Goal: Task Accomplishment & Management: Use online tool/utility

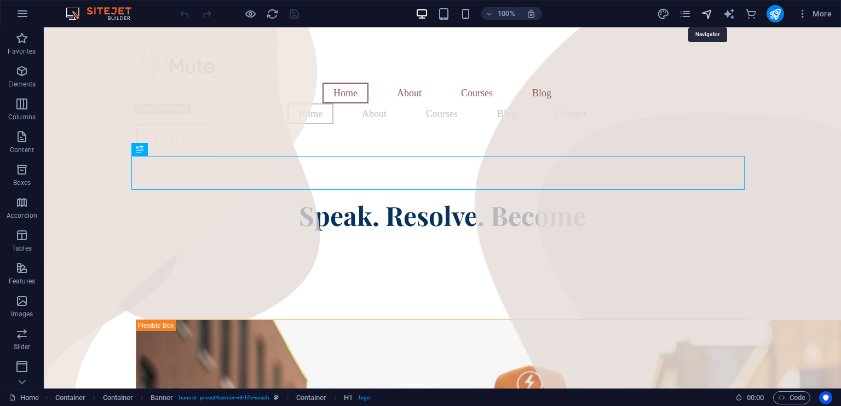
click at [709, 13] on icon "navigator" at bounding box center [707, 14] width 13 height 13
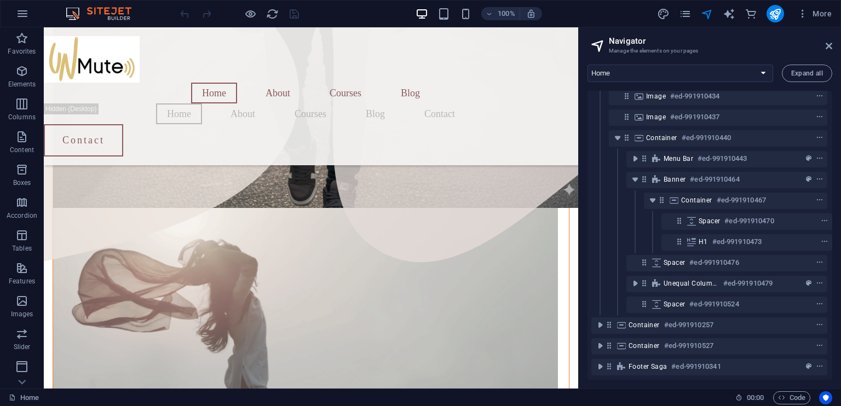
scroll to position [621, 0]
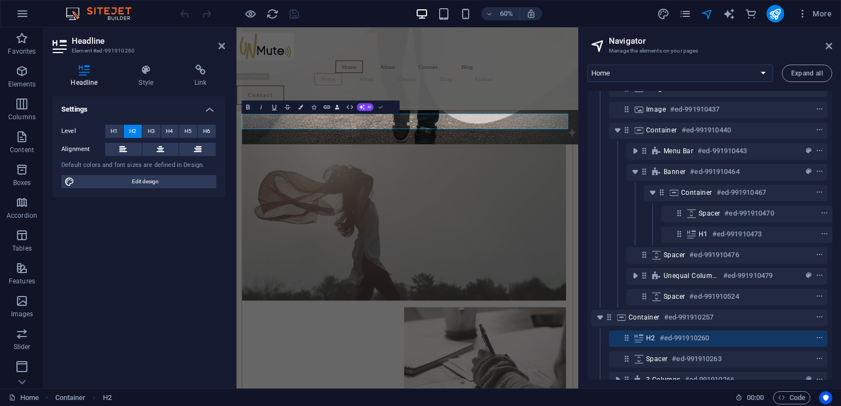
scroll to position [601, 0]
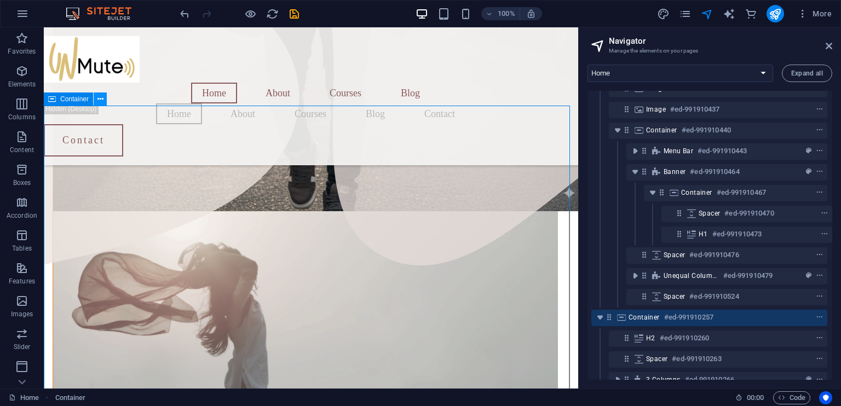
click at [99, 98] on icon at bounding box center [100, 100] width 6 height 12
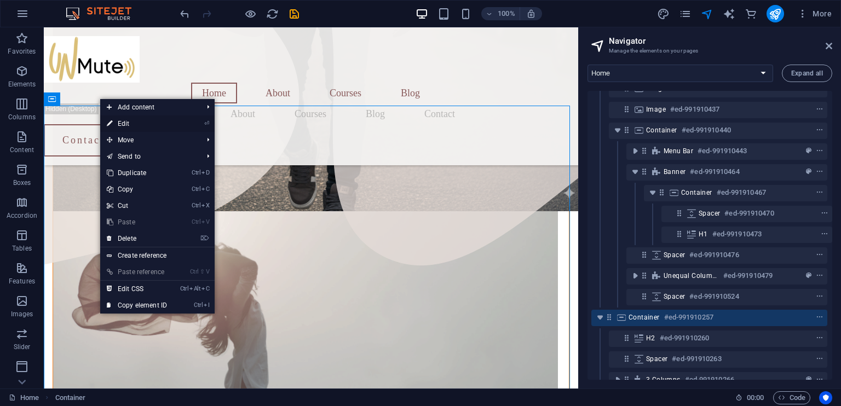
click at [127, 122] on link "⏎ Edit" at bounding box center [136, 124] width 73 height 16
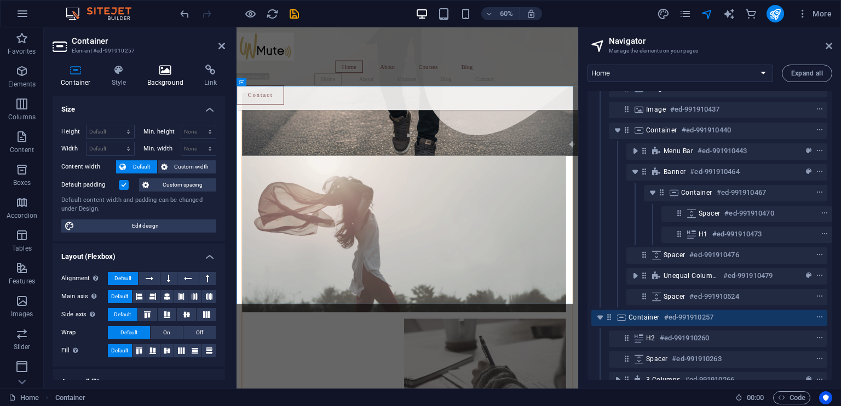
click at [164, 77] on h4 "Background" at bounding box center [168, 76] width 58 height 23
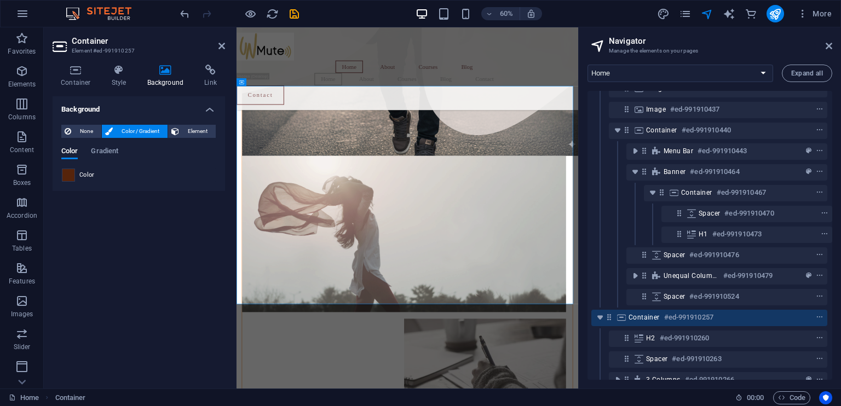
click at [70, 176] on span at bounding box center [68, 175] width 12 height 12
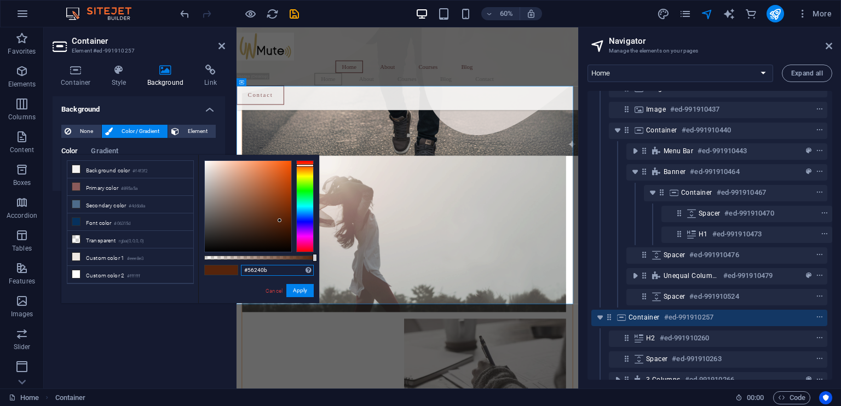
click at [278, 271] on input "#56240b" at bounding box center [277, 270] width 73 height 11
type input "#FOE5D8"
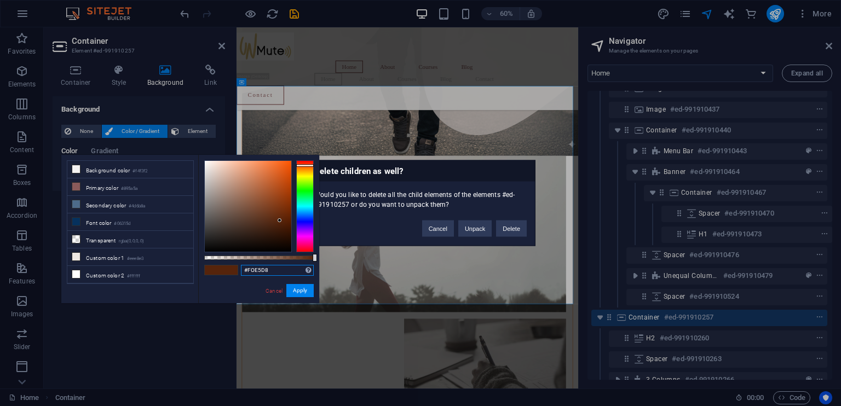
click at [278, 271] on input "#FOE5D8" at bounding box center [277, 270] width 73 height 11
click at [300, 291] on button "Apply" at bounding box center [299, 290] width 27 height 13
click at [437, 229] on button "Cancel" at bounding box center [438, 229] width 32 height 16
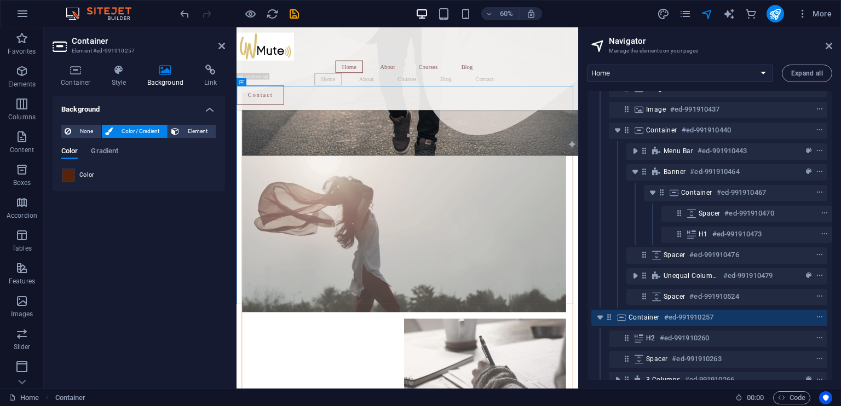
click at [69, 173] on span at bounding box center [68, 175] width 12 height 12
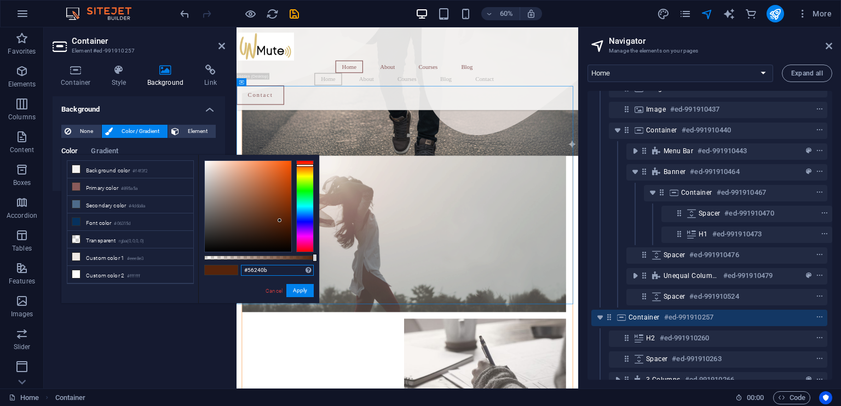
click at [270, 271] on input "#56240b" at bounding box center [277, 270] width 73 height 11
click at [303, 286] on button "Apply" at bounding box center [299, 290] width 27 height 13
click at [307, 289] on button "Apply" at bounding box center [299, 290] width 27 height 13
click at [274, 272] on input "#FOE5D8" at bounding box center [277, 270] width 73 height 11
click at [255, 271] on input "#FOE5D8" at bounding box center [277, 270] width 73 height 11
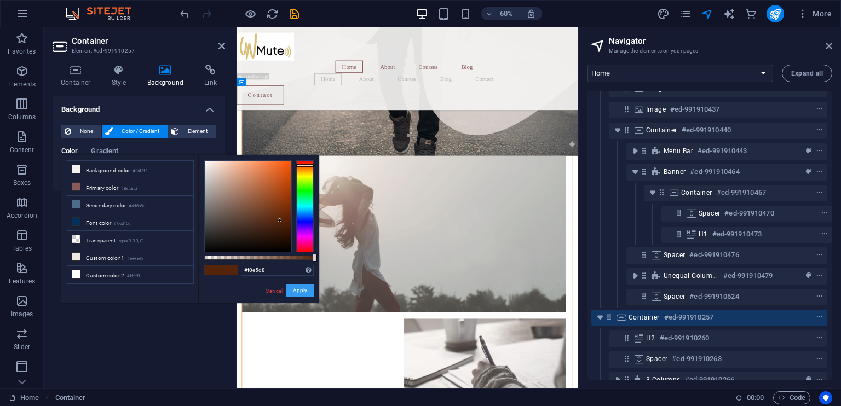
click at [302, 287] on button "Apply" at bounding box center [299, 290] width 27 height 13
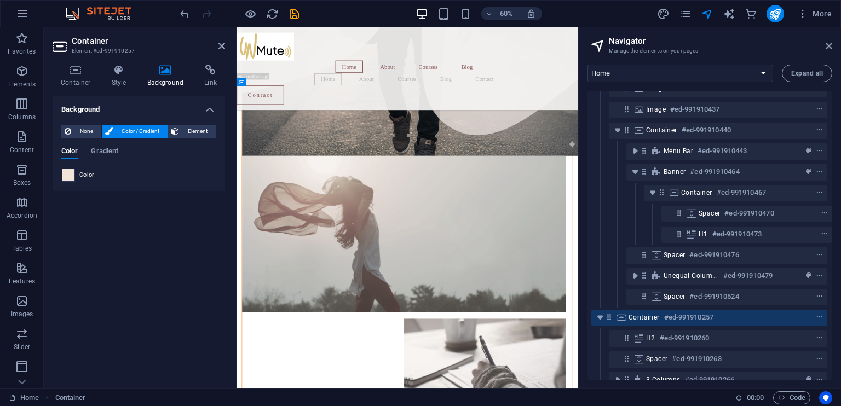
click at [68, 175] on span at bounding box center [68, 175] width 12 height 12
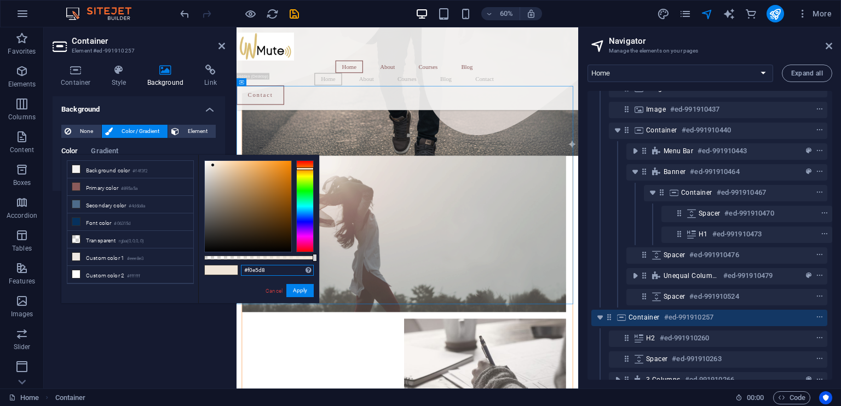
click at [277, 269] on input "#f0e5d8" at bounding box center [277, 270] width 73 height 11
click at [298, 286] on button "Apply" at bounding box center [299, 290] width 27 height 13
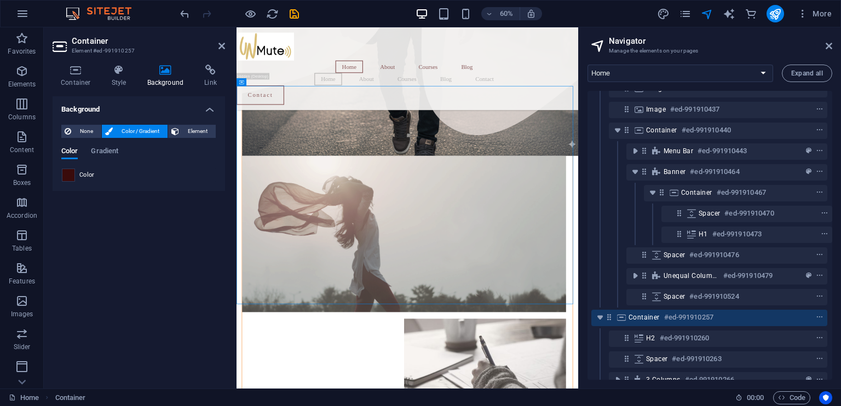
click at [70, 175] on span at bounding box center [68, 175] width 12 height 12
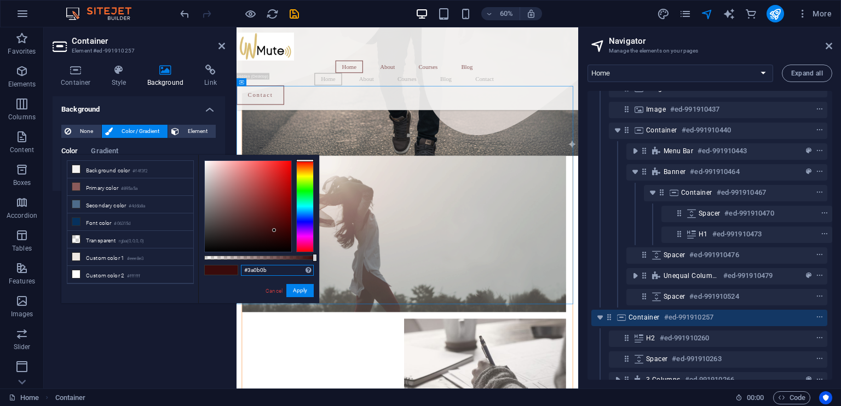
click at [271, 272] on input "#3a0b0b" at bounding box center [277, 270] width 73 height 11
click at [298, 291] on button "Apply" at bounding box center [299, 290] width 27 height 13
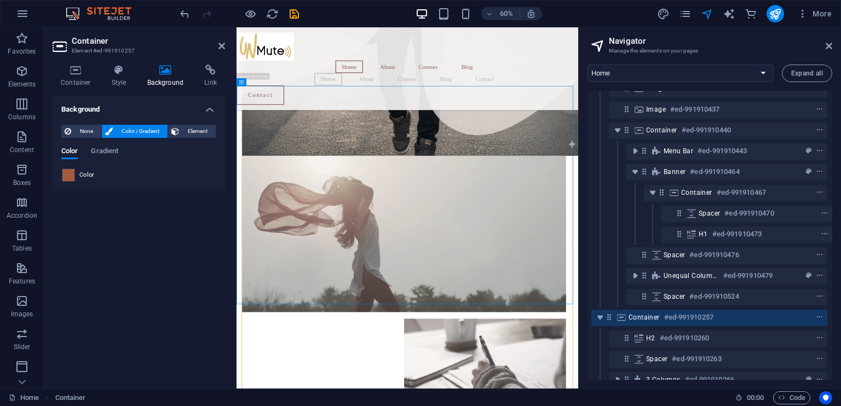
click at [69, 175] on span at bounding box center [68, 175] width 12 height 12
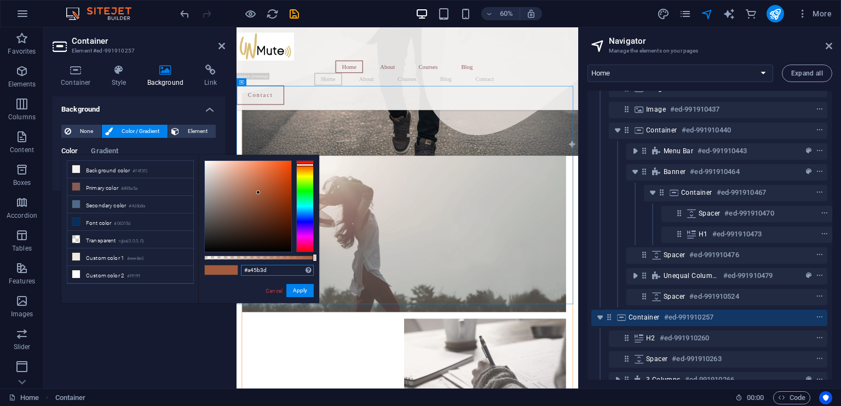
click at [274, 268] on input "#a45b3d" at bounding box center [277, 270] width 73 height 11
type input "#6a2c2e"
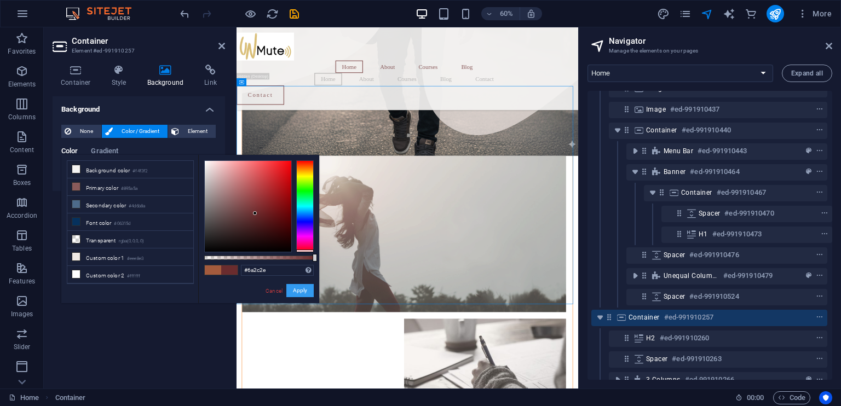
click at [301, 289] on button "Apply" at bounding box center [299, 290] width 27 height 13
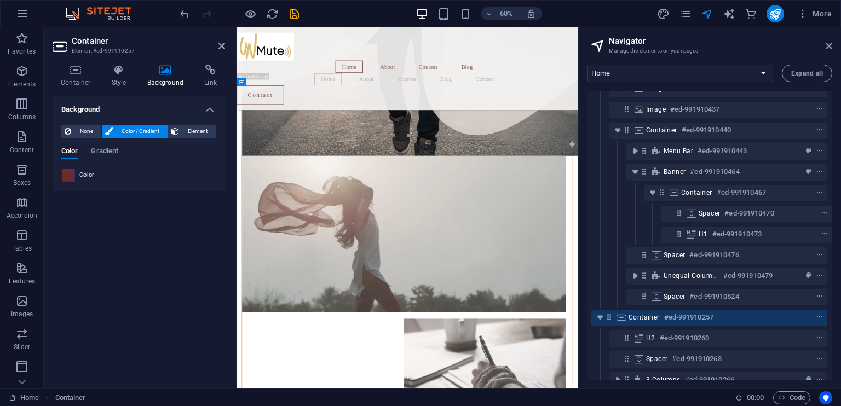
click at [70, 174] on span at bounding box center [68, 175] width 12 height 12
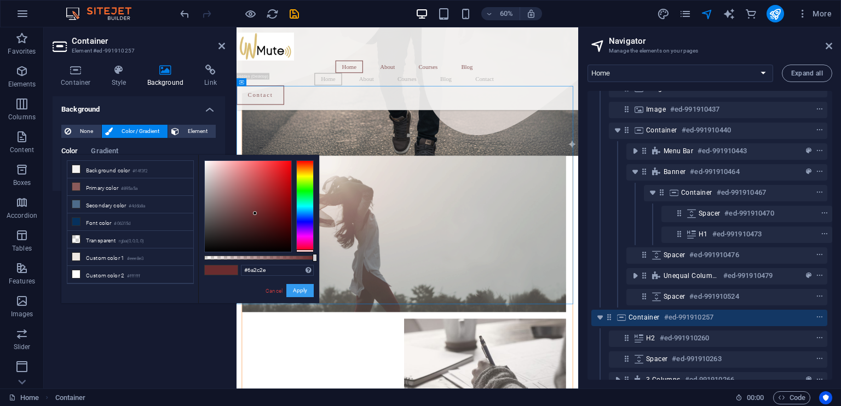
click at [301, 289] on button "Apply" at bounding box center [299, 290] width 27 height 13
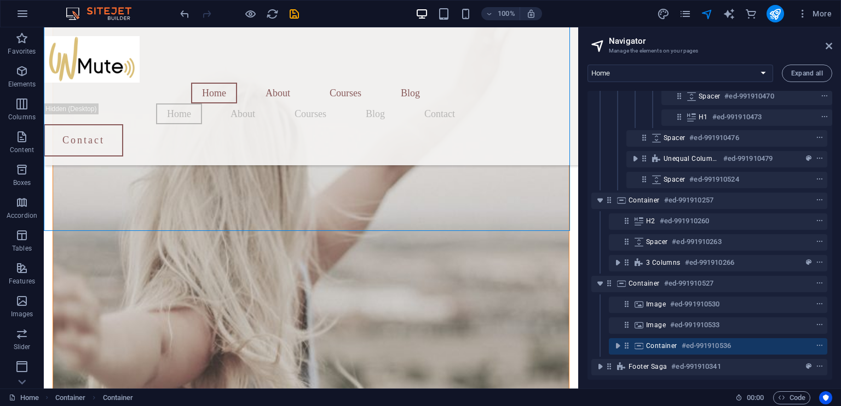
scroll to position [1468, 0]
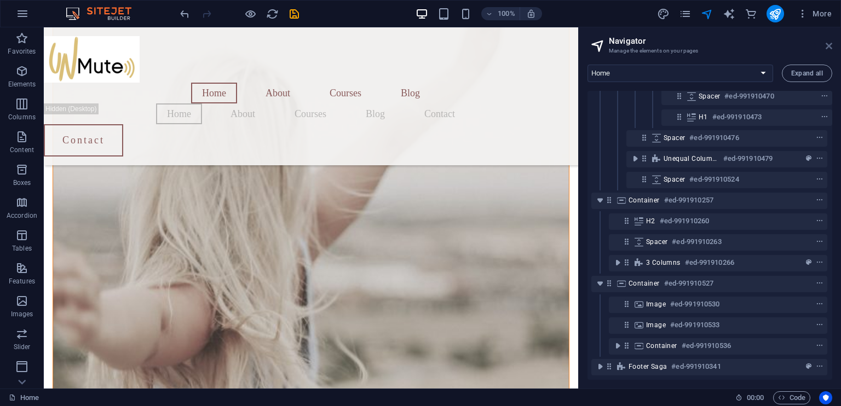
click at [828, 44] on icon at bounding box center [829, 46] width 7 height 9
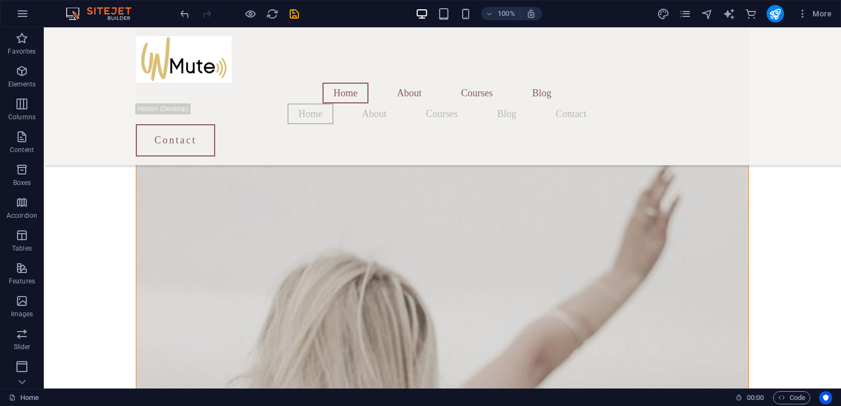
scroll to position [1665, 0]
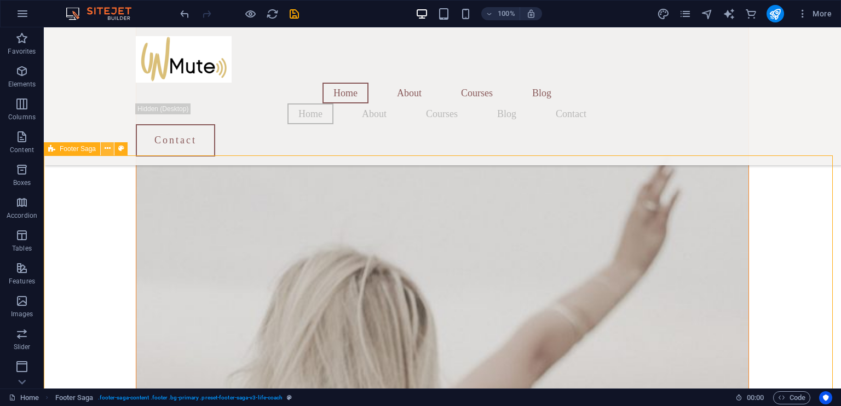
click at [106, 148] on icon at bounding box center [108, 149] width 6 height 12
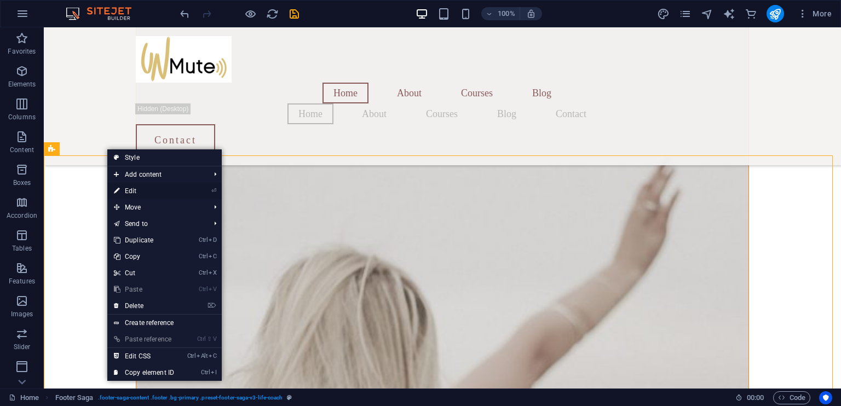
click at [128, 190] on link "⏎ Edit" at bounding box center [143, 191] width 73 height 16
select select "footer"
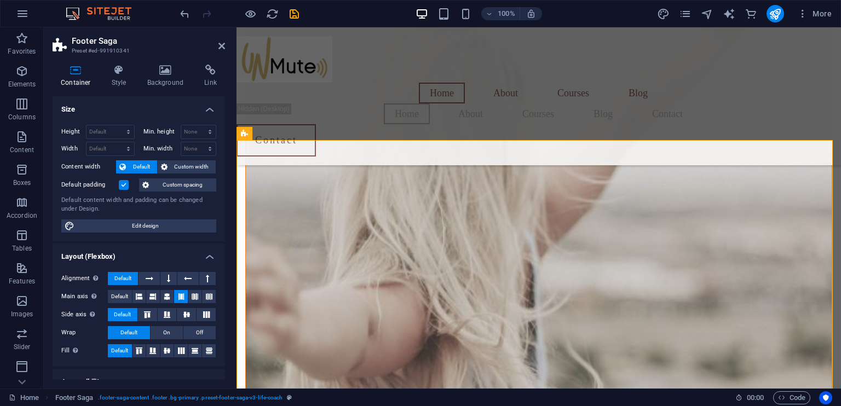
scroll to position [1640, 0]
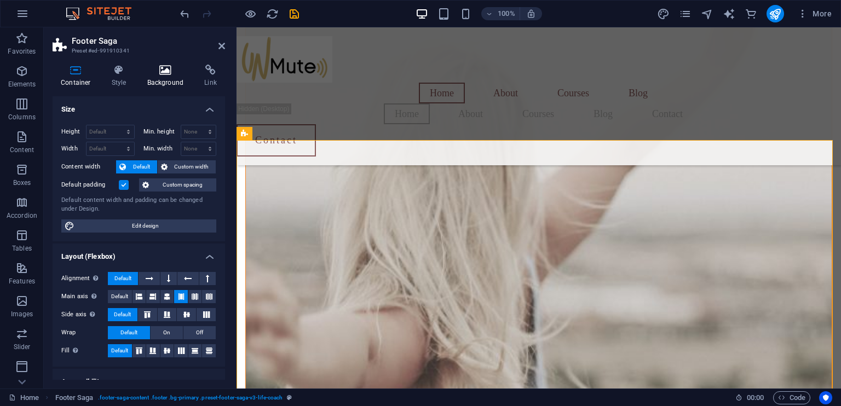
click at [162, 83] on h4 "Background" at bounding box center [168, 76] width 58 height 23
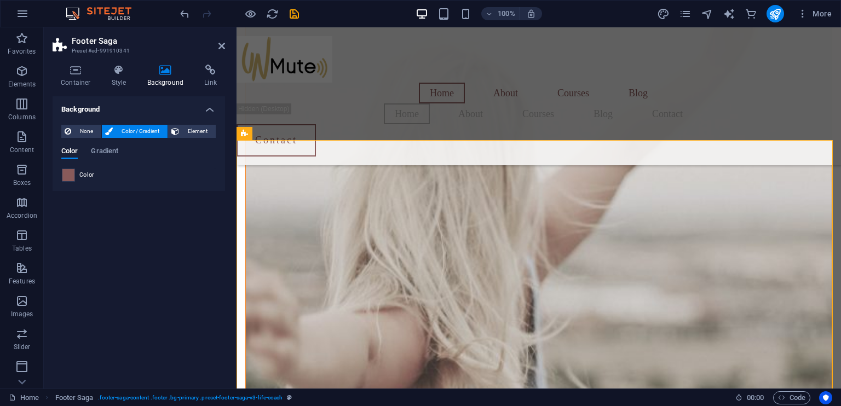
click at [72, 175] on span at bounding box center [68, 175] width 12 height 12
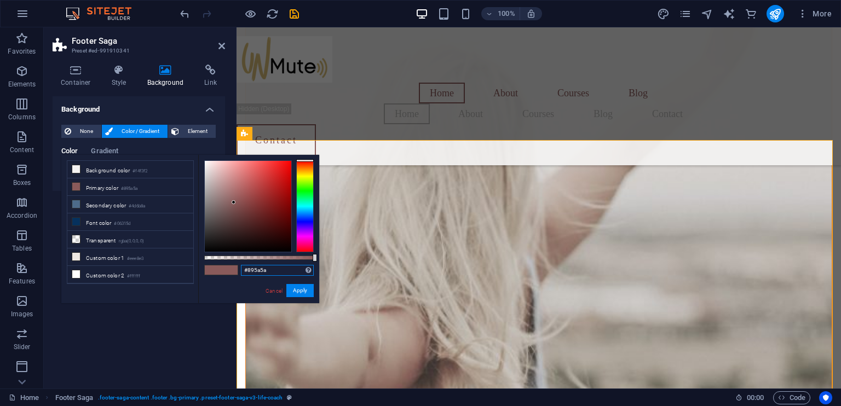
click at [269, 271] on input "#895a5a" at bounding box center [277, 270] width 73 height 11
type input "#6a2c2e"
click at [302, 293] on button "Apply" at bounding box center [299, 290] width 27 height 13
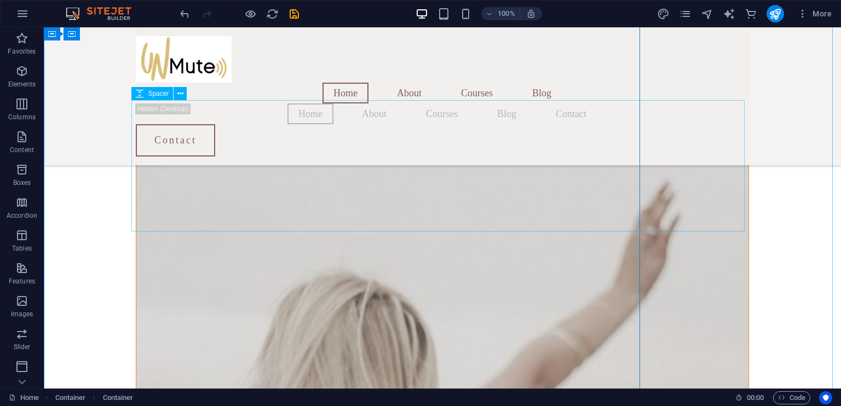
scroll to position [1280, 0]
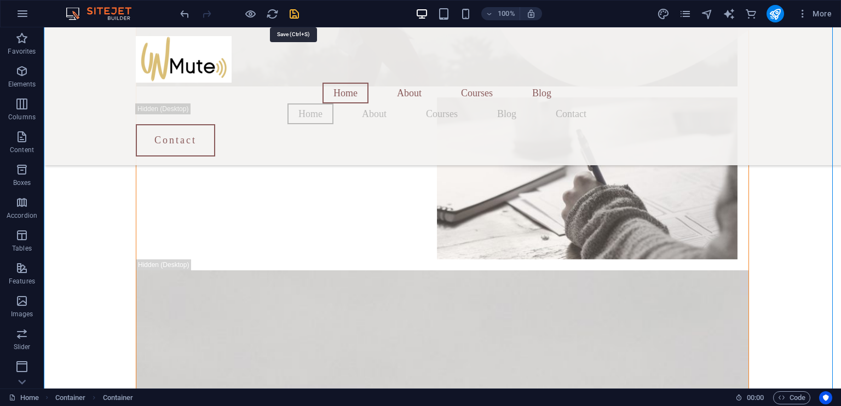
click at [296, 13] on icon "save" at bounding box center [294, 14] width 13 height 13
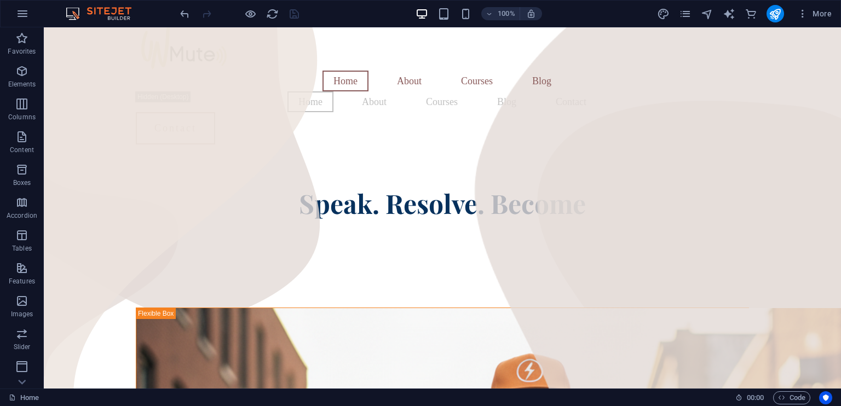
scroll to position [0, 0]
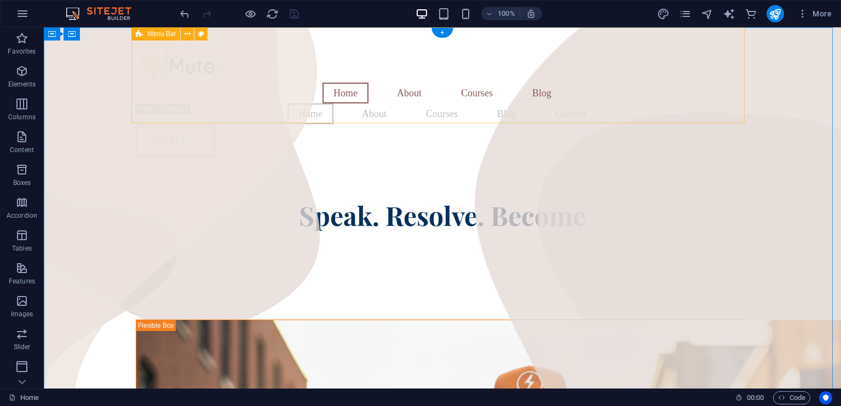
click at [196, 116] on div "Home About Courses Blog Home About Courses Blog Contact Contact Menu" at bounding box center [442, 96] width 613 height 138
click at [188, 33] on icon at bounding box center [188, 34] width 6 height 12
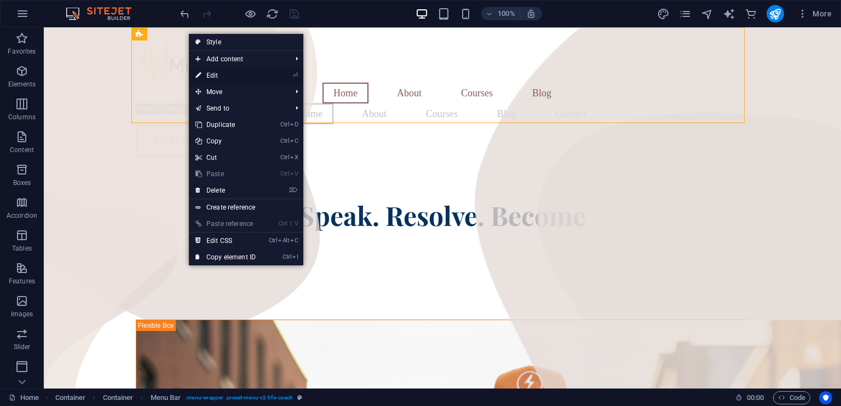
click at [215, 74] on link "⏎ Edit" at bounding box center [225, 75] width 73 height 16
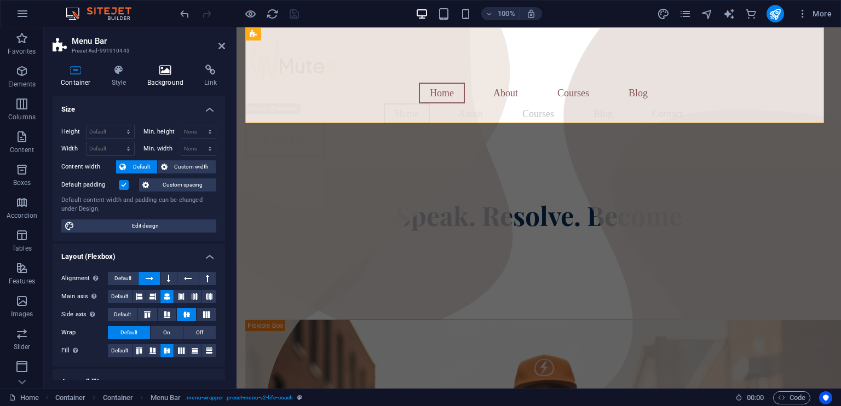
click at [171, 83] on h4 "Background" at bounding box center [168, 76] width 58 height 23
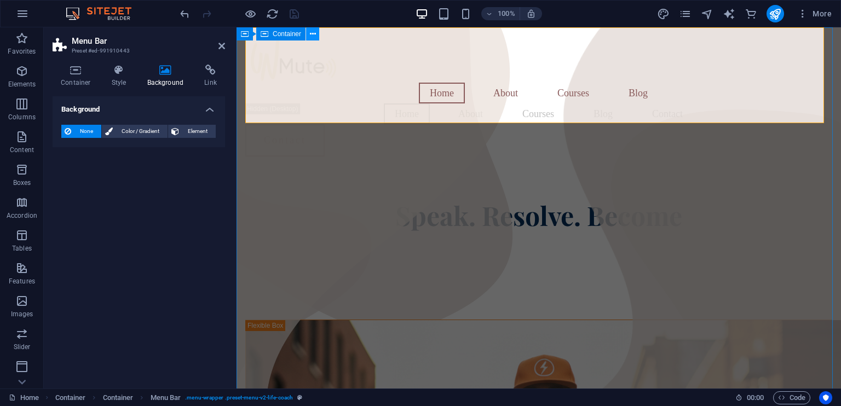
click at [311, 35] on icon at bounding box center [313, 34] width 6 height 12
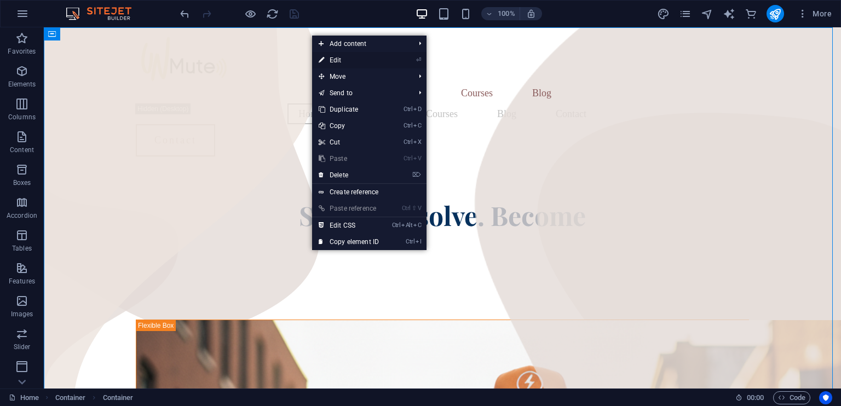
click at [337, 59] on link "⏎ Edit" at bounding box center [348, 60] width 73 height 16
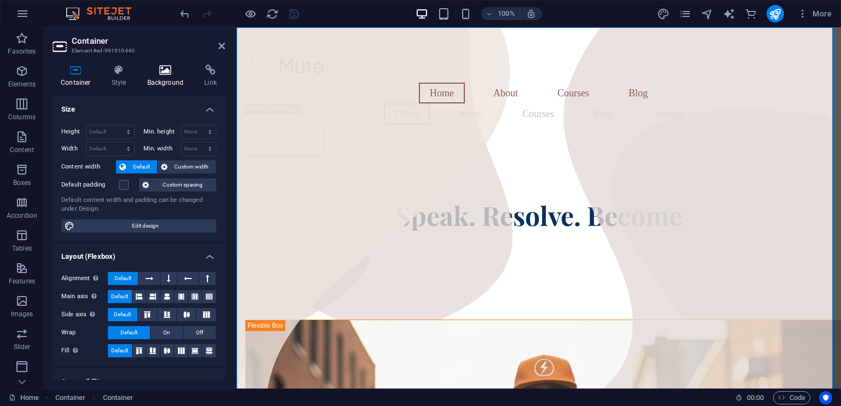
click at [161, 84] on h4 "Background" at bounding box center [168, 76] width 58 height 23
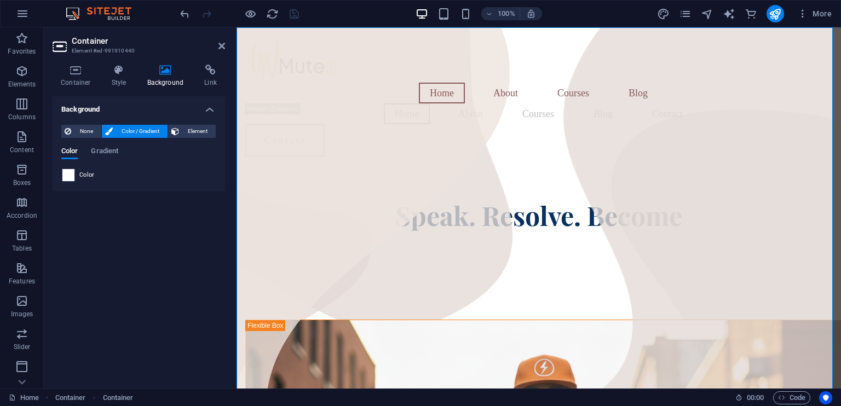
click at [68, 173] on span at bounding box center [68, 175] width 12 height 12
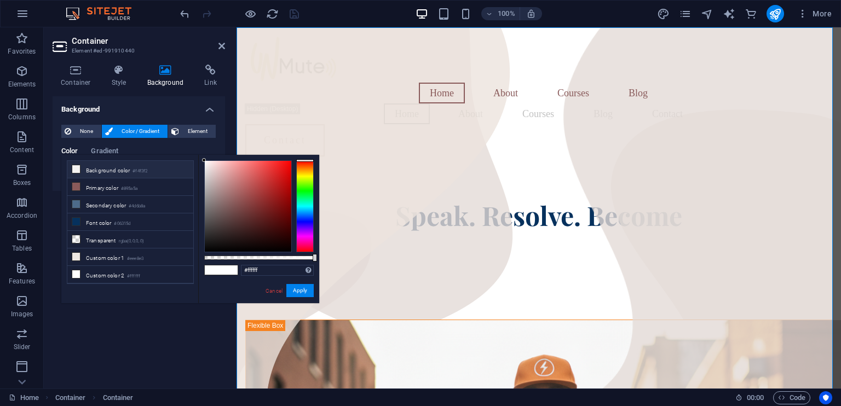
click at [77, 168] on icon at bounding box center [76, 169] width 8 height 8
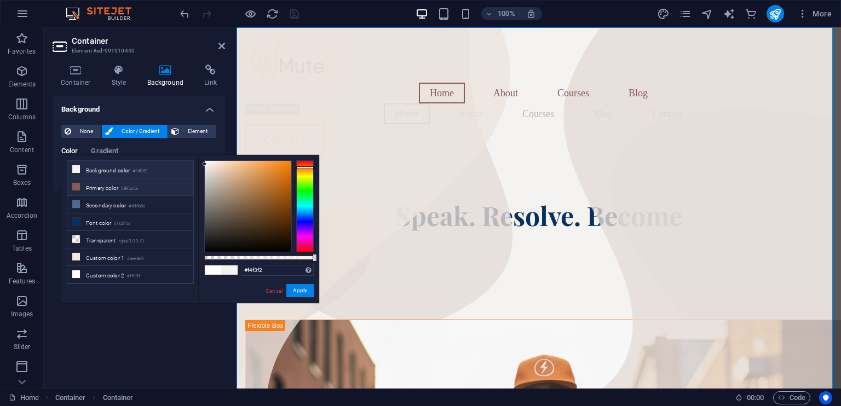
click at [74, 186] on icon at bounding box center [76, 187] width 8 height 8
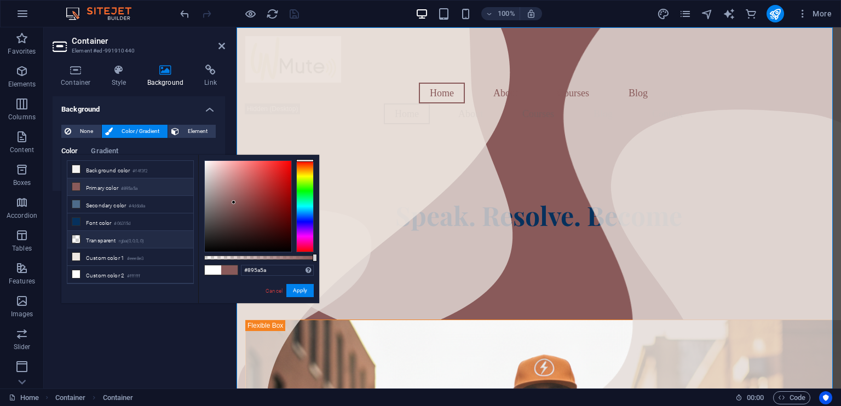
click at [77, 236] on icon at bounding box center [76, 240] width 8 height 8
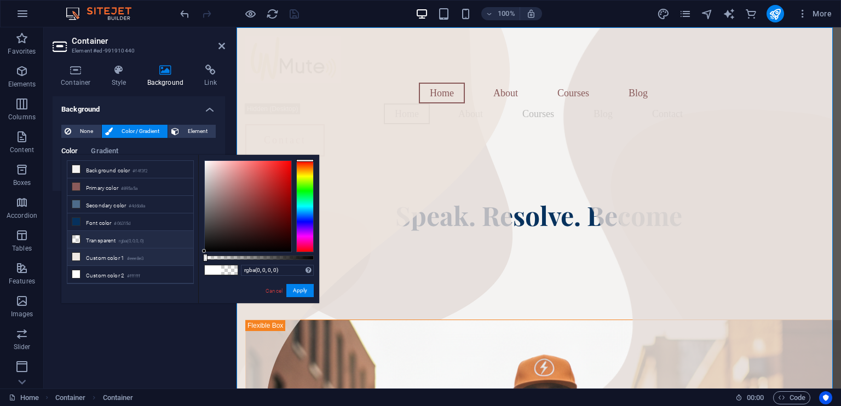
click at [74, 255] on icon at bounding box center [76, 257] width 8 height 8
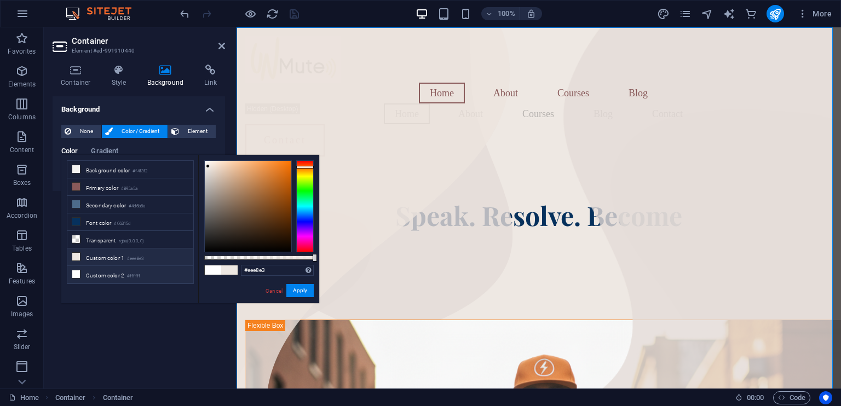
click at [73, 271] on icon at bounding box center [76, 275] width 8 height 8
type input "#ffffff"
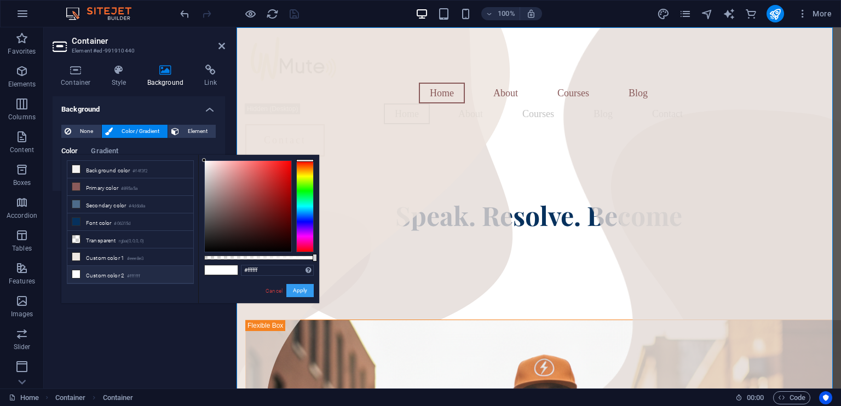
click at [302, 291] on button "Apply" at bounding box center [299, 290] width 27 height 13
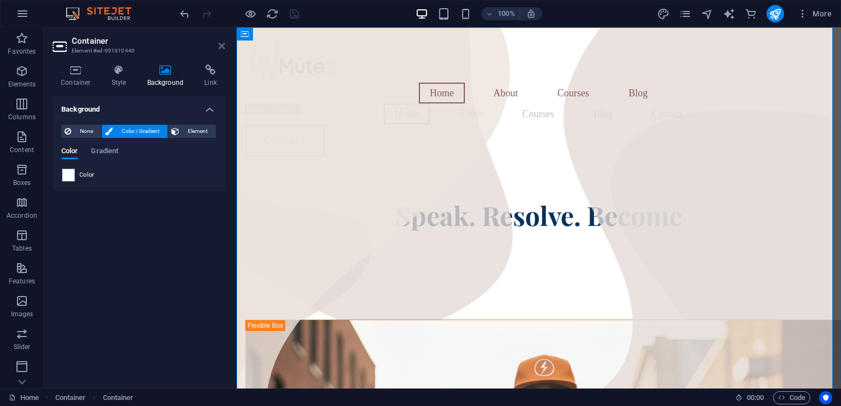
click at [221, 45] on icon at bounding box center [222, 46] width 7 height 9
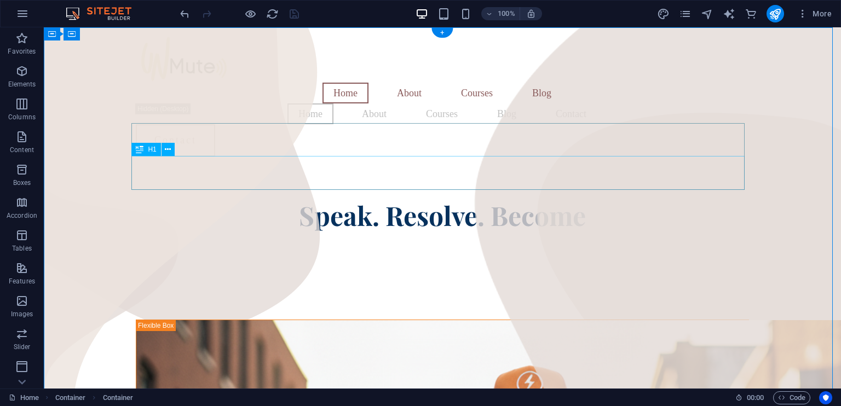
click at [524, 198] on div "Speak. Resolve. Become" at bounding box center [442, 215] width 613 height 34
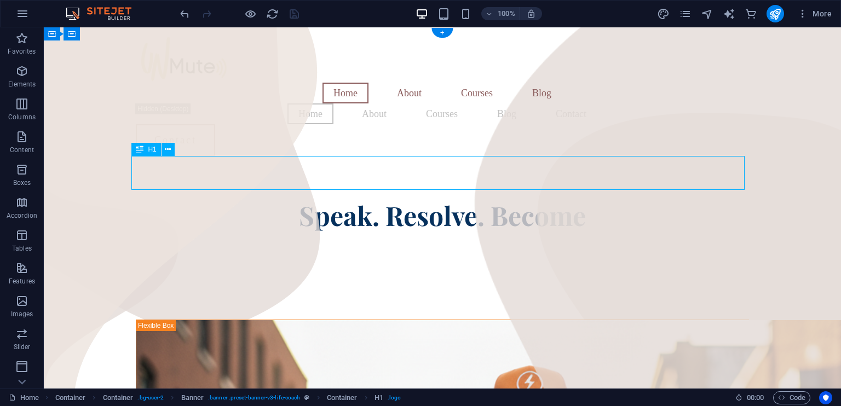
click at [524, 198] on div "Speak. Resolve. Become" at bounding box center [442, 215] width 613 height 34
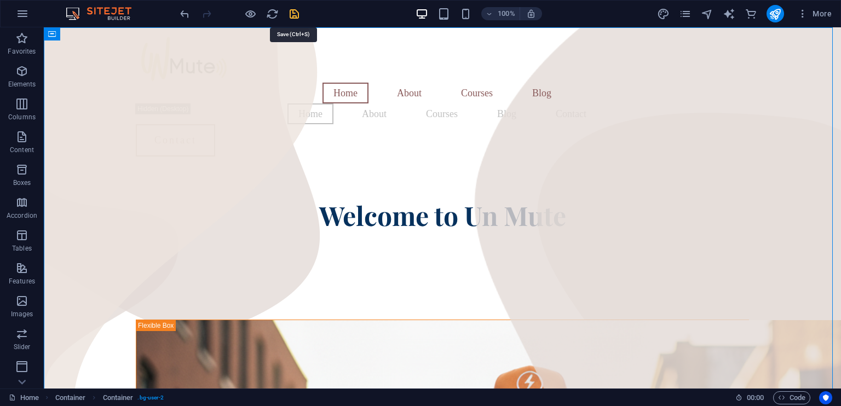
click at [296, 13] on icon "save" at bounding box center [294, 14] width 13 height 13
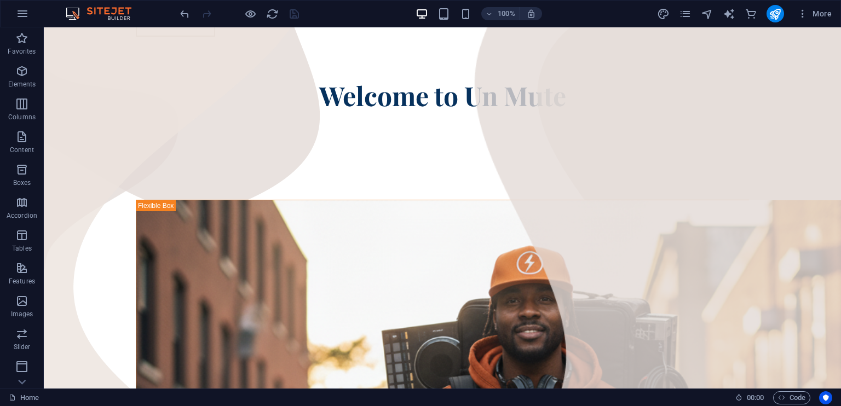
scroll to position [125, 0]
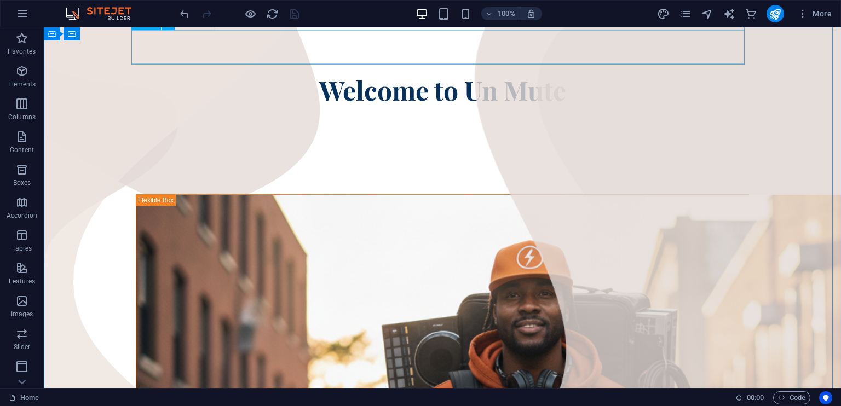
click at [359, 73] on div "Welcome to Un Mute" at bounding box center [442, 90] width 613 height 34
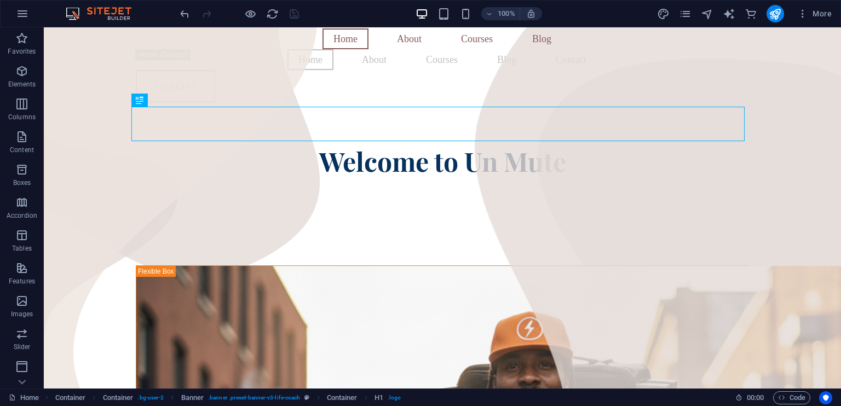
scroll to position [49, 0]
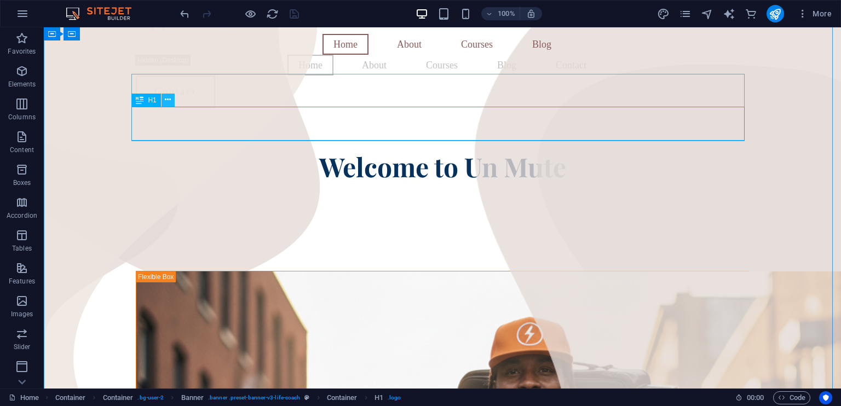
click at [167, 100] on icon at bounding box center [168, 100] width 6 height 12
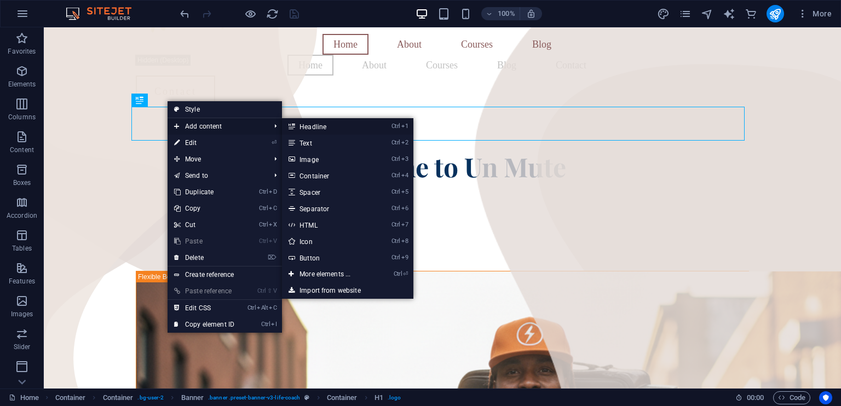
click at [307, 126] on link "Ctrl 1 Headline" at bounding box center [327, 126] width 90 height 16
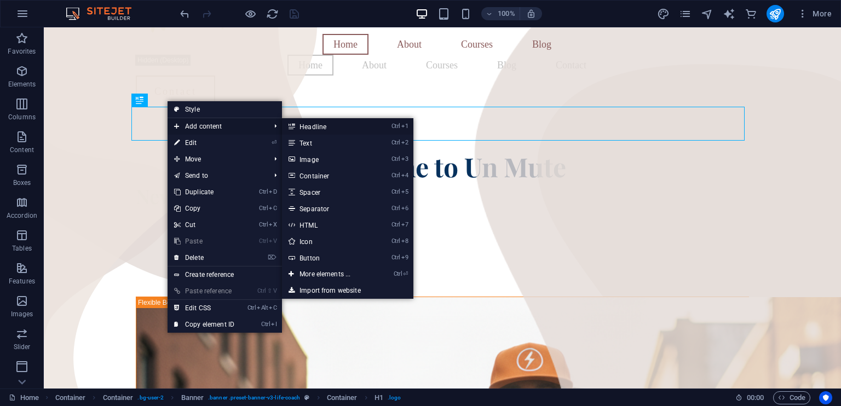
scroll to position [0, 0]
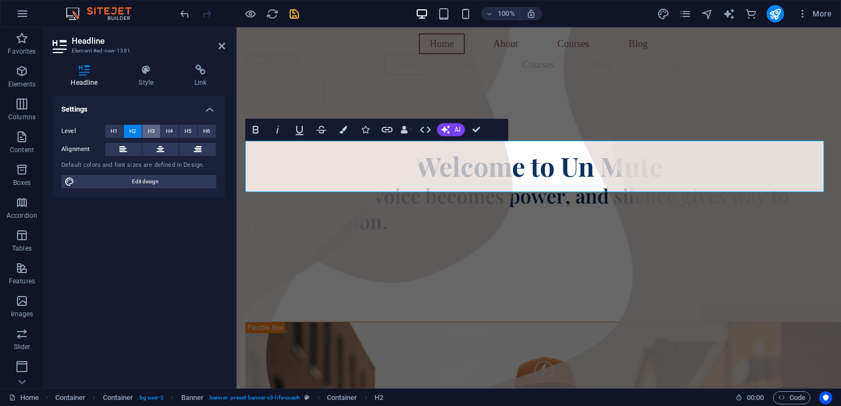
click at [154, 129] on span "H3" at bounding box center [151, 131] width 7 height 13
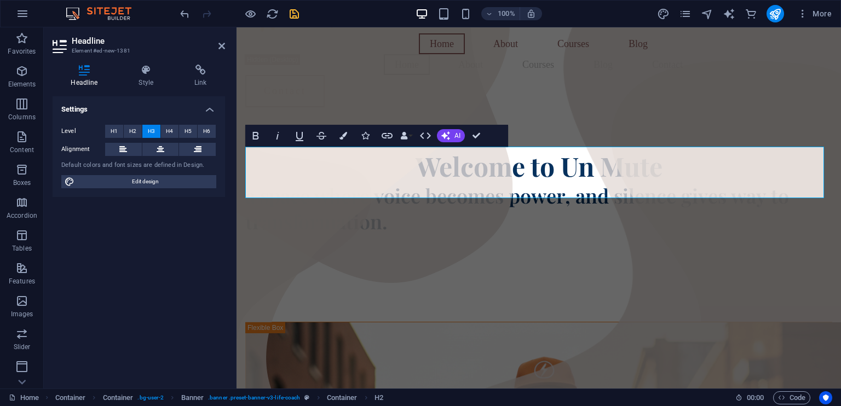
scroll to position [43, 0]
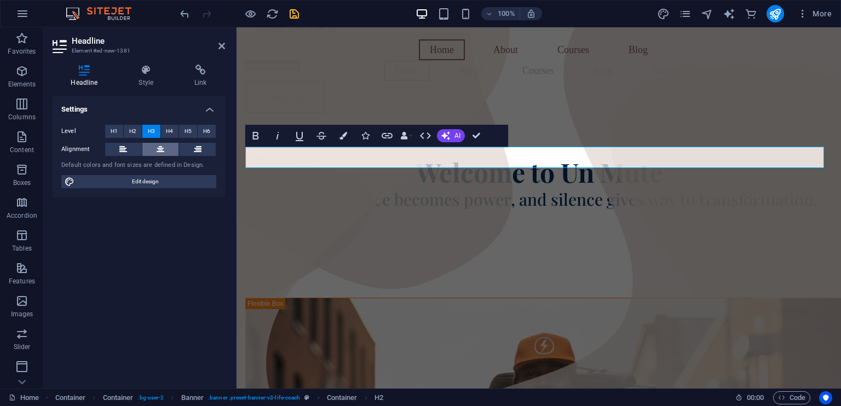
click at [159, 150] on icon at bounding box center [161, 149] width 8 height 13
click at [169, 131] on span "H4" at bounding box center [169, 131] width 7 height 13
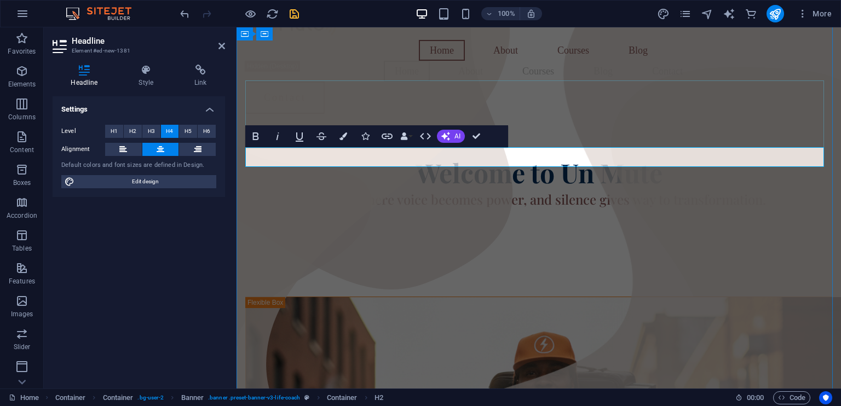
click at [331, 190] on h4 "a space where voice becomes power, and silence gives way to transformation." at bounding box center [538, 200] width 587 height 20
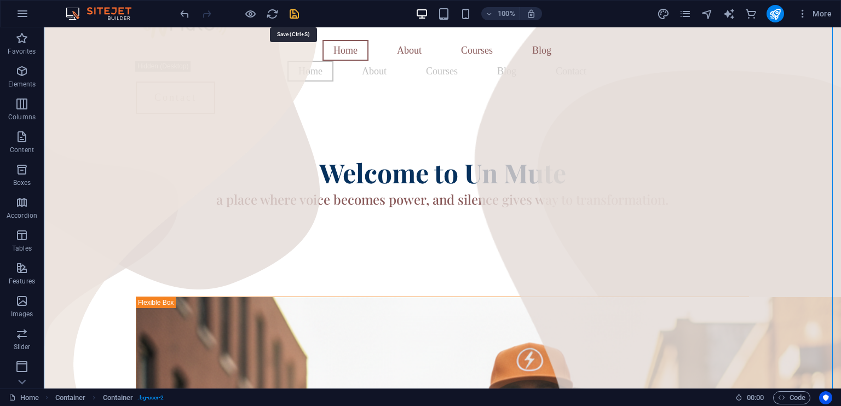
click at [296, 15] on icon "save" at bounding box center [294, 14] width 13 height 13
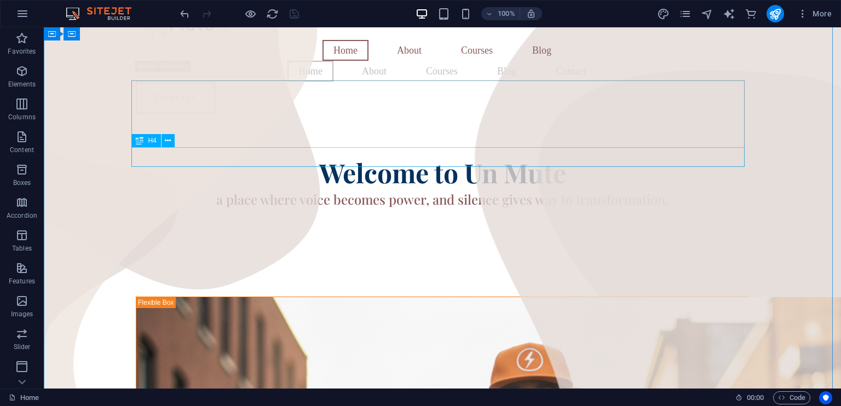
click at [174, 190] on div "a place where voice becomes power, and silence gives way to transformation." at bounding box center [442, 200] width 613 height 20
click at [235, 190] on div "a place where voice becomes power, and silence gives way to transformation." at bounding box center [442, 200] width 613 height 20
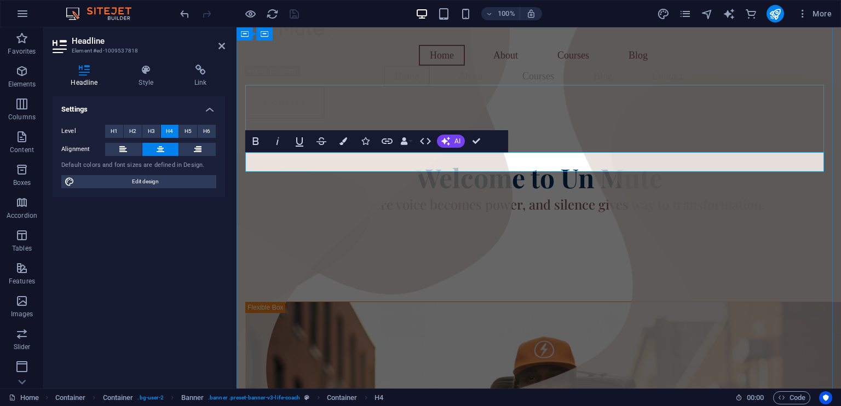
click at [343, 194] on h4 "a place where voice becomes power, and silence gives way to transformation." at bounding box center [538, 204] width 587 height 20
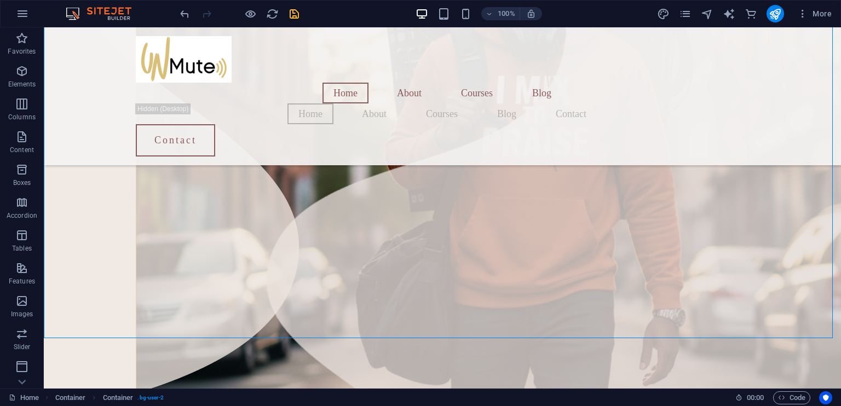
scroll to position [463, 0]
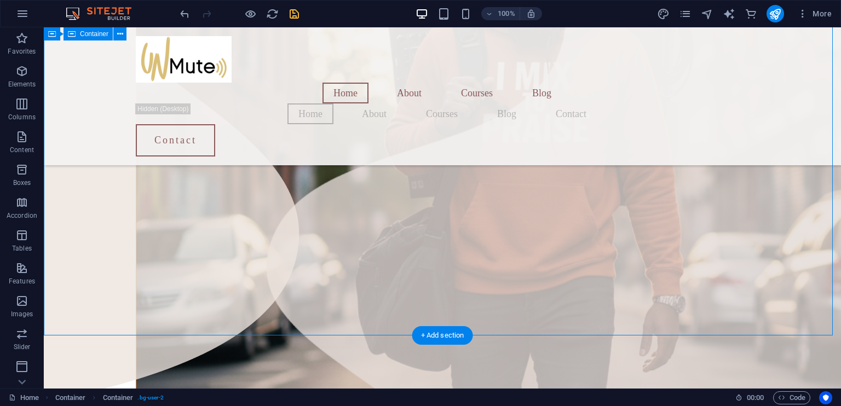
drag, startPoint x: 823, startPoint y: 134, endPoint x: 824, endPoint y: 105, distance: 28.5
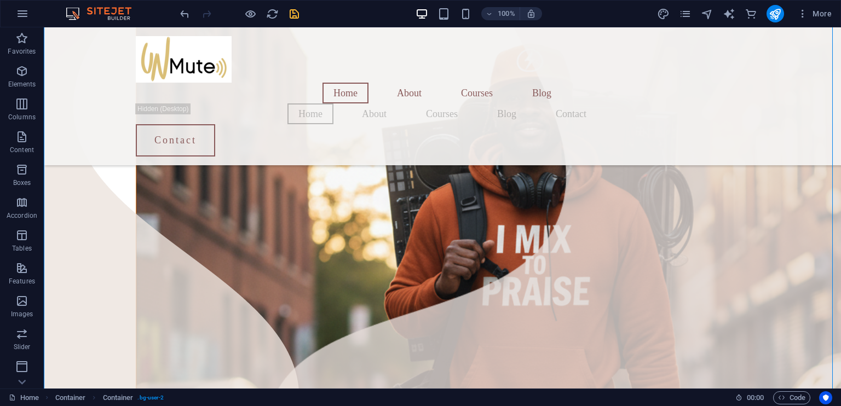
scroll to position [283, 0]
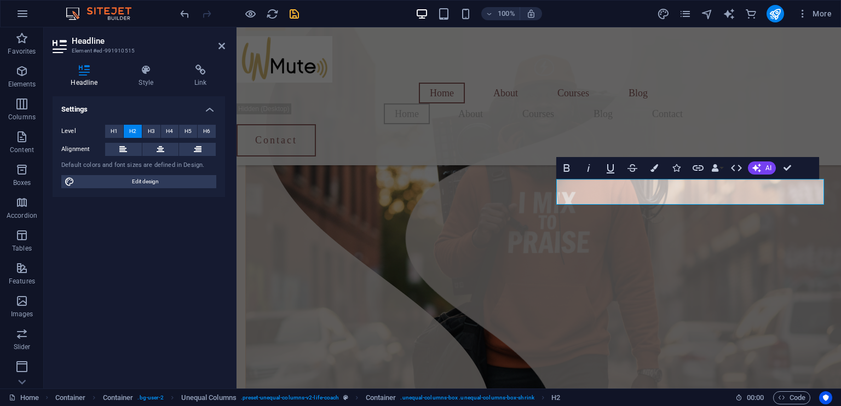
scroll to position [253, 0]
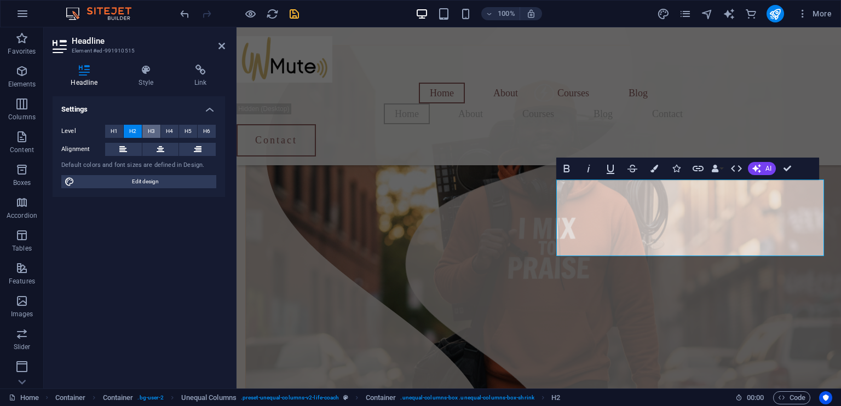
click at [153, 133] on span "H3" at bounding box center [151, 131] width 7 height 13
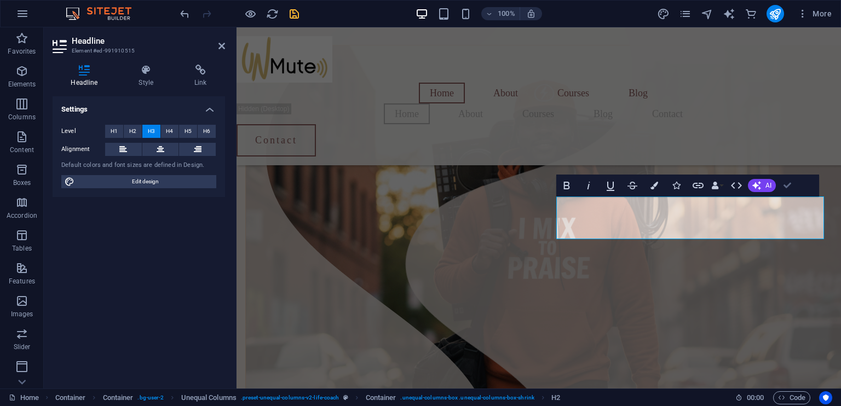
scroll to position [257, 0]
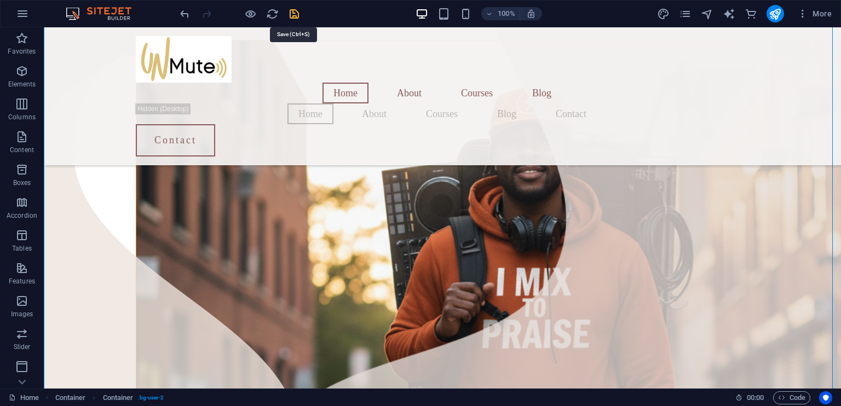
click at [294, 14] on icon "save" at bounding box center [294, 14] width 13 height 13
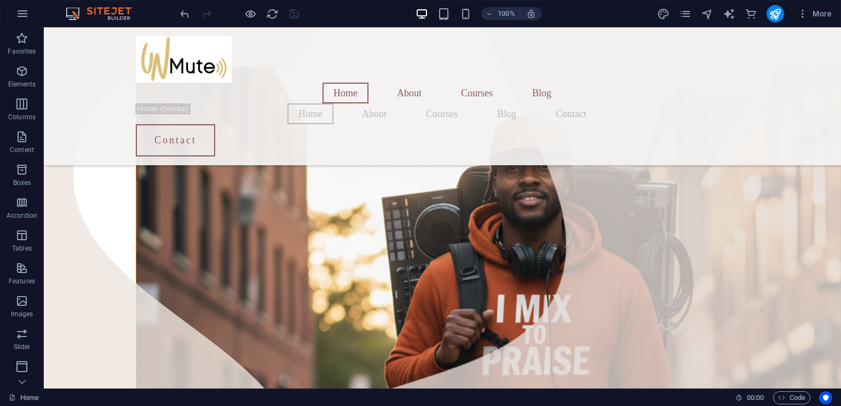
scroll to position [296, 0]
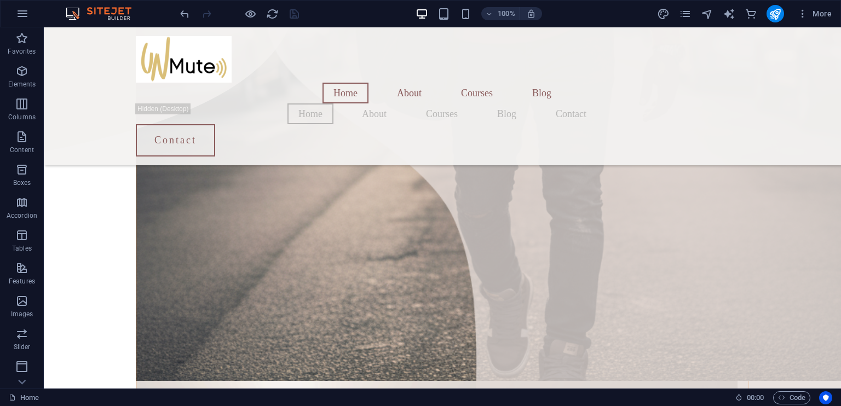
scroll to position [681, 0]
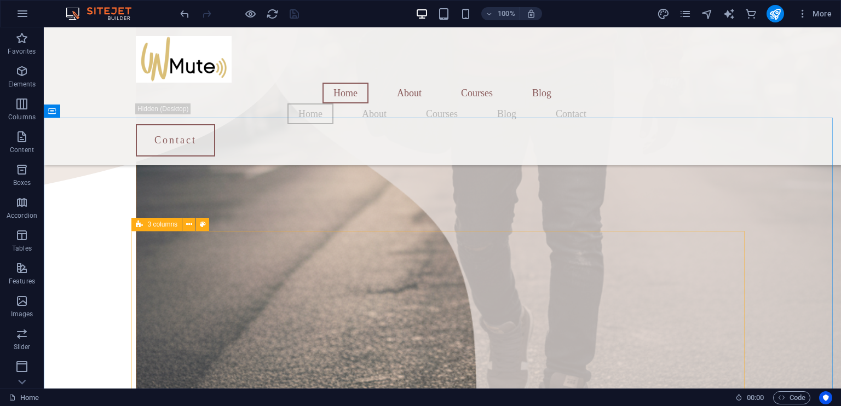
click at [158, 225] on span "3 columns" at bounding box center [162, 224] width 30 height 7
click at [188, 225] on icon at bounding box center [189, 225] width 6 height 12
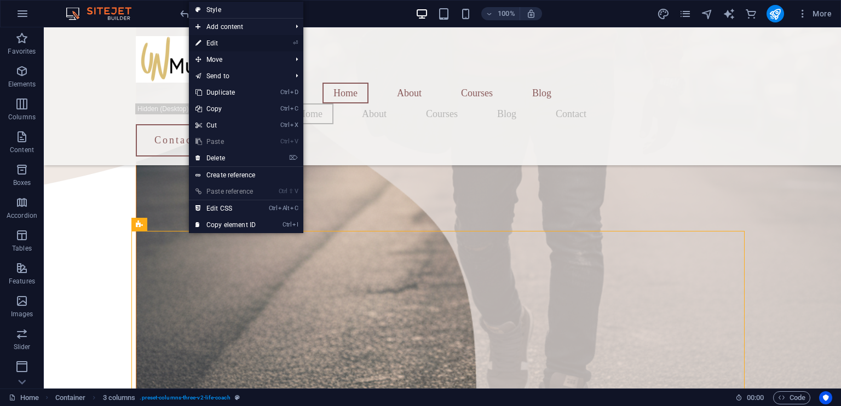
click at [214, 44] on link "⏎ Edit" at bounding box center [225, 43] width 73 height 16
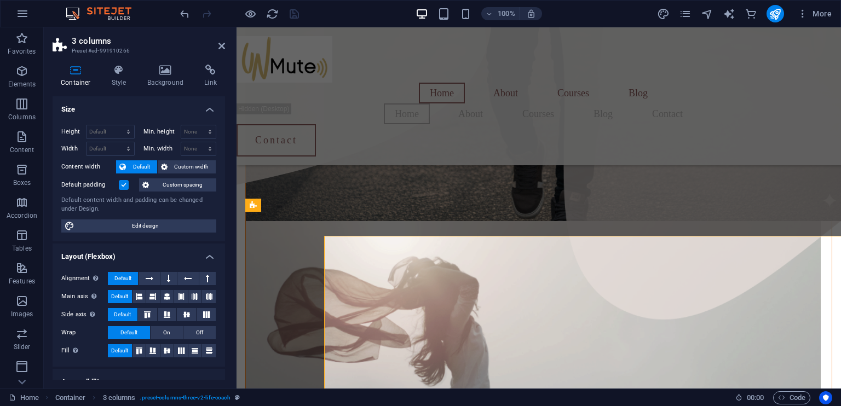
scroll to position [676, 0]
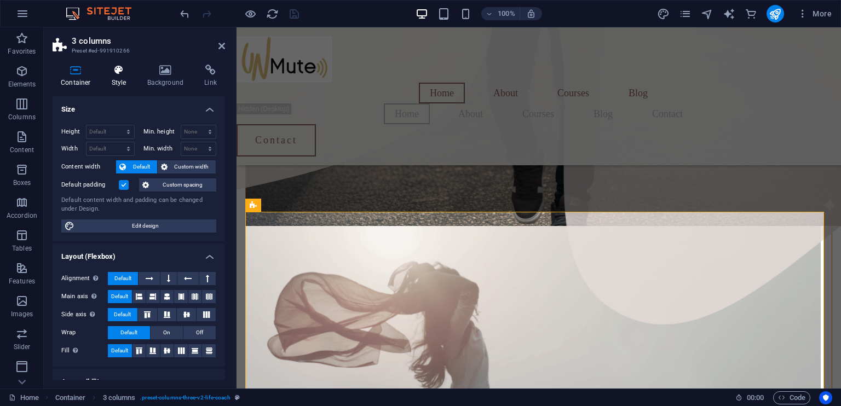
click at [116, 76] on h4 "Style" at bounding box center [122, 76] width 36 height 23
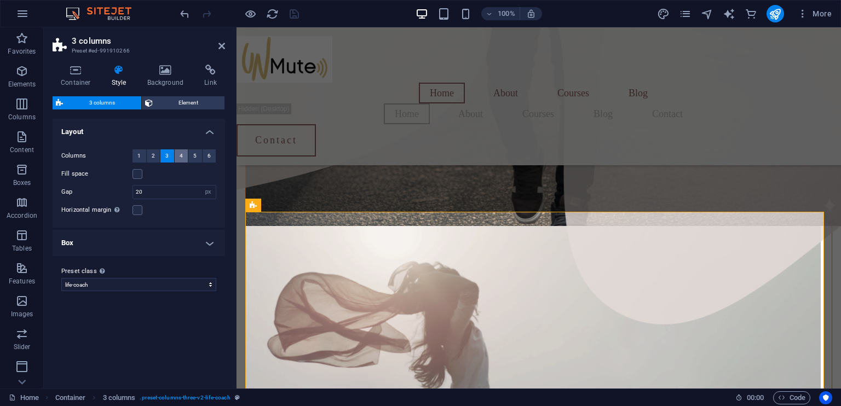
click at [180, 153] on span "4" at bounding box center [181, 156] width 3 height 13
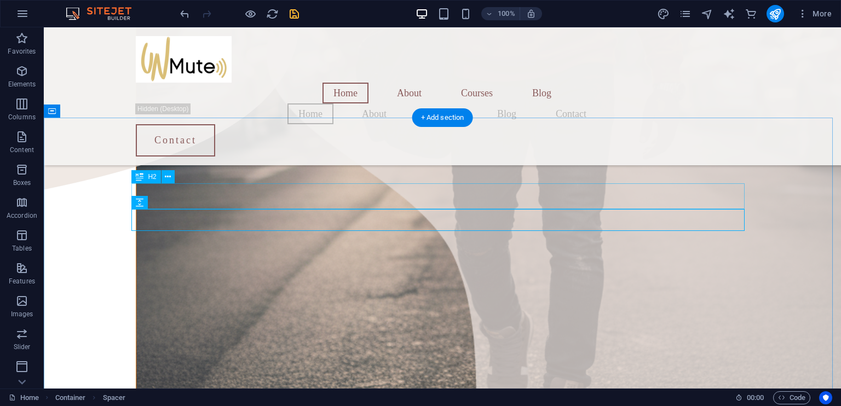
scroll to position [681, 0]
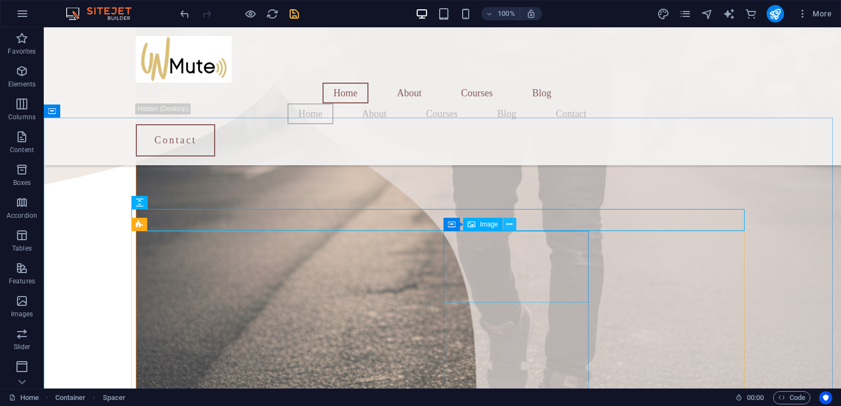
click at [509, 225] on icon at bounding box center [510, 225] width 6 height 12
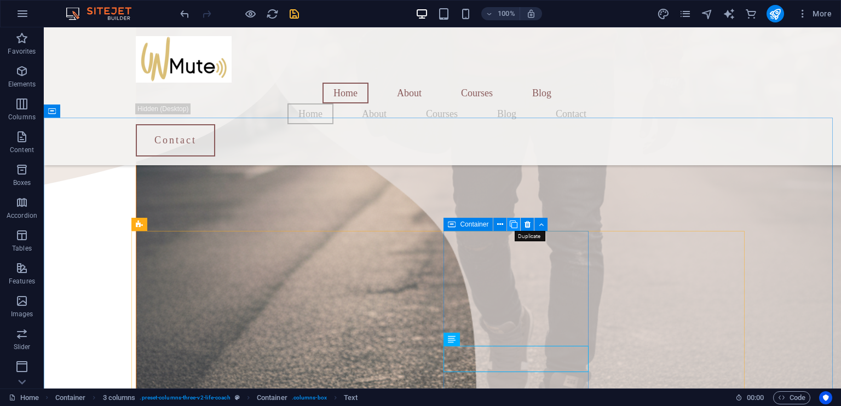
click at [514, 225] on icon at bounding box center [514, 225] width 8 height 12
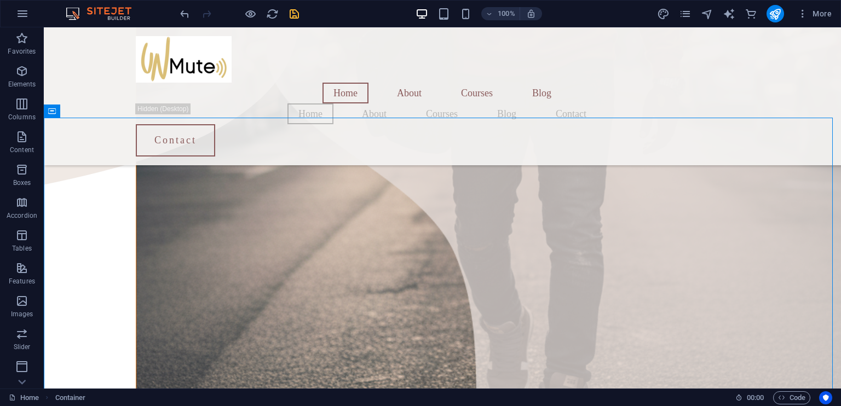
scroll to position [761, 0]
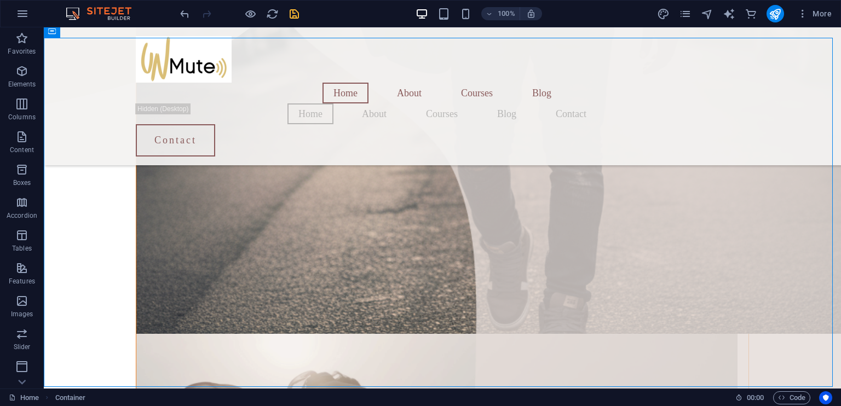
drag, startPoint x: 836, startPoint y: 196, endPoint x: 226, endPoint y: 252, distance: 613.3
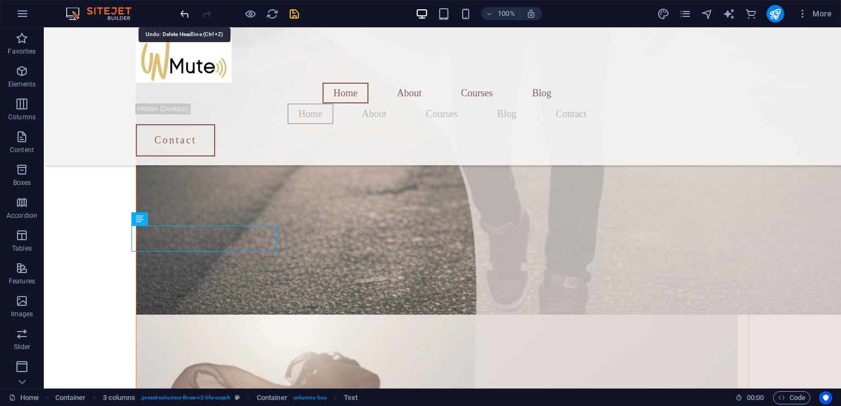
click at [188, 13] on icon "undo" at bounding box center [185, 14] width 13 height 13
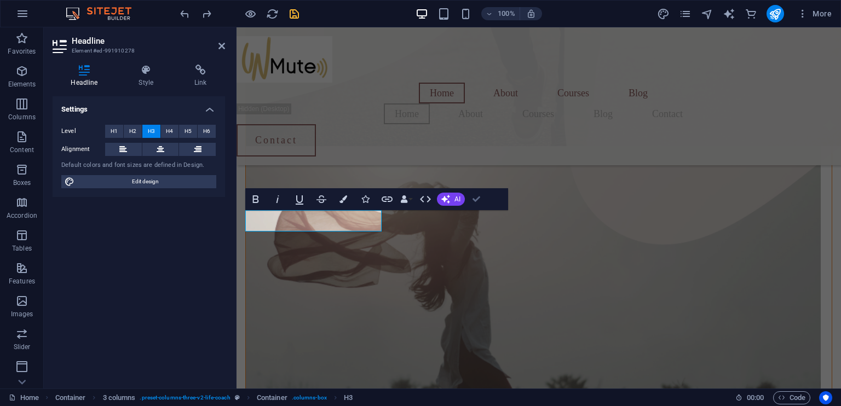
scroll to position [784, 0]
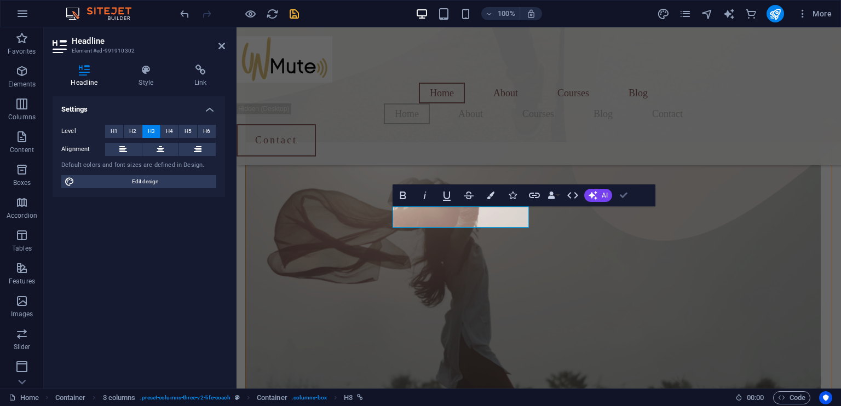
scroll to position [789, 0]
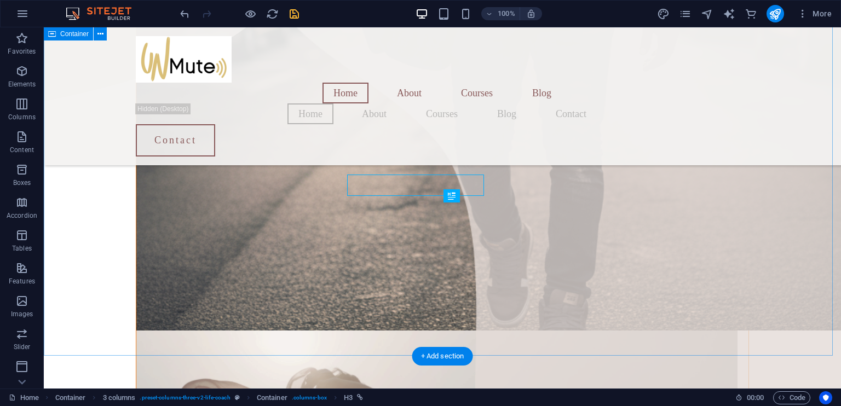
scroll to position [793, 0]
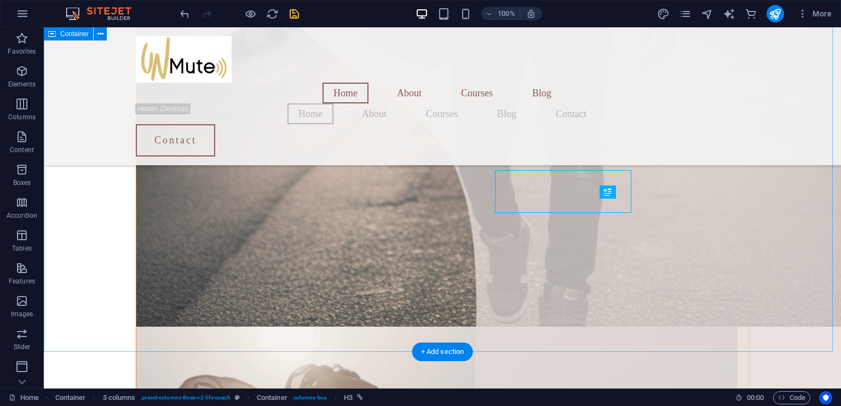
scroll to position [796, 0]
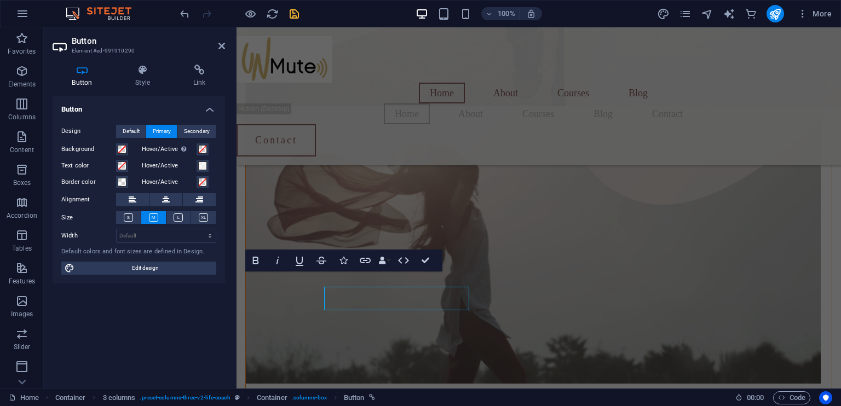
scroll to position [772, 0]
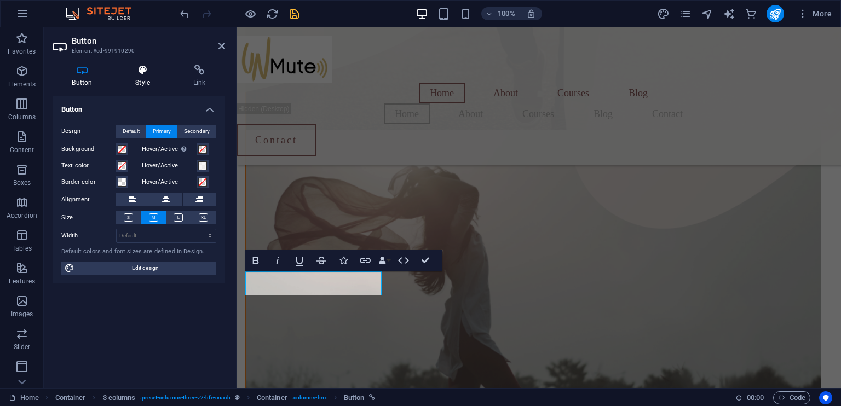
click at [147, 86] on h4 "Style" at bounding box center [145, 76] width 58 height 23
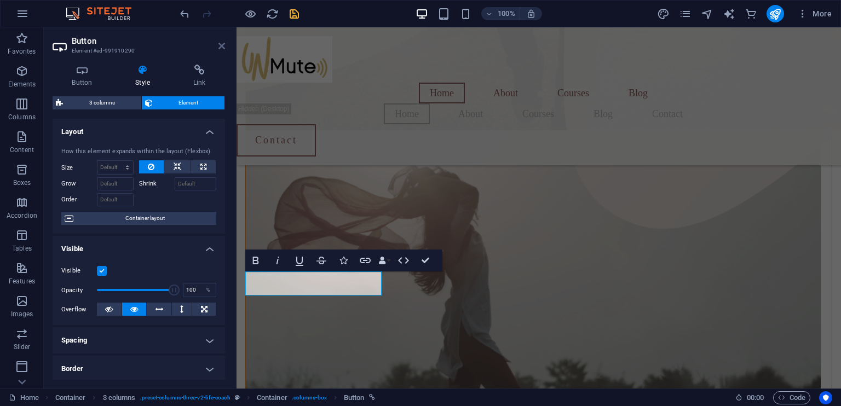
click at [220, 44] on icon at bounding box center [222, 46] width 7 height 9
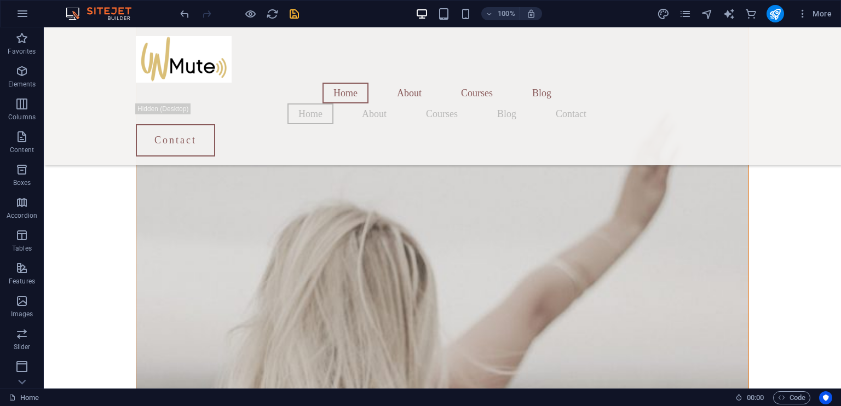
scroll to position [1751, 0]
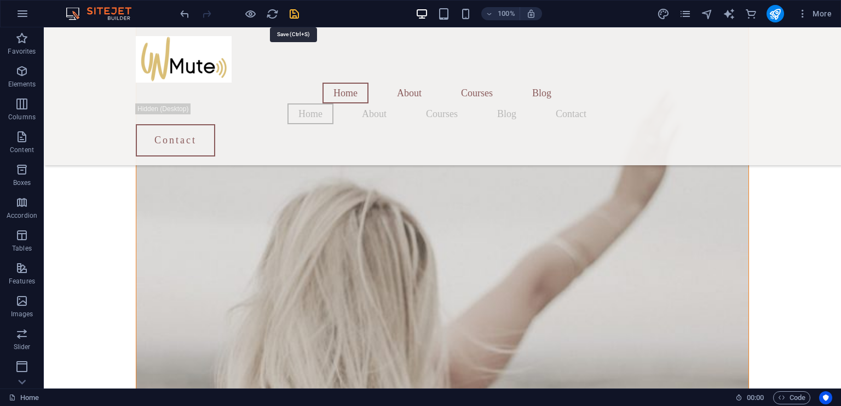
click at [295, 9] on icon "save" at bounding box center [294, 14] width 13 height 13
